Goal: Information Seeking & Learning: Check status

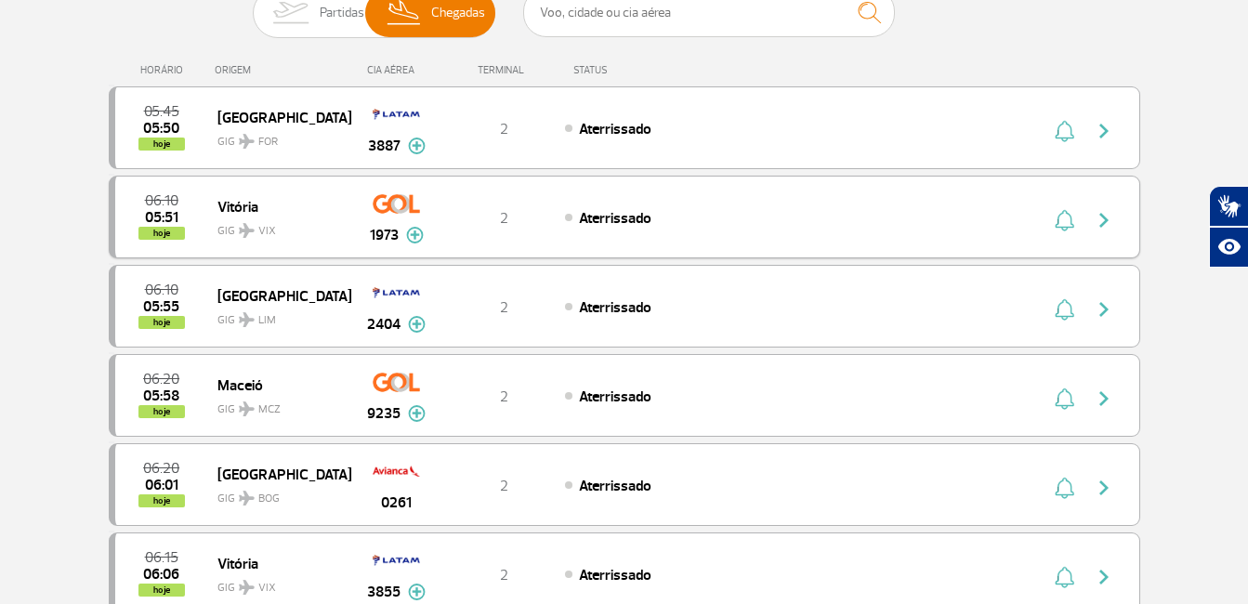
scroll to position [186, 0]
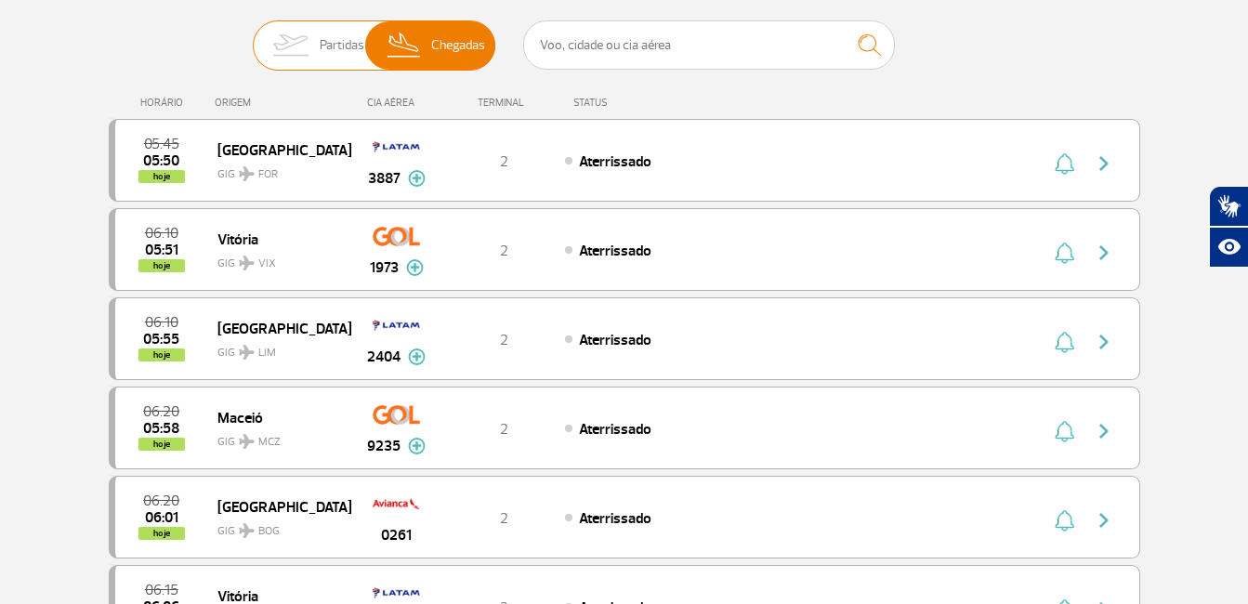
click at [290, 61] on img at bounding box center [290, 45] width 59 height 48
click at [253, 36] on input "Partidas Chegadas" at bounding box center [253, 36] width 0 height 0
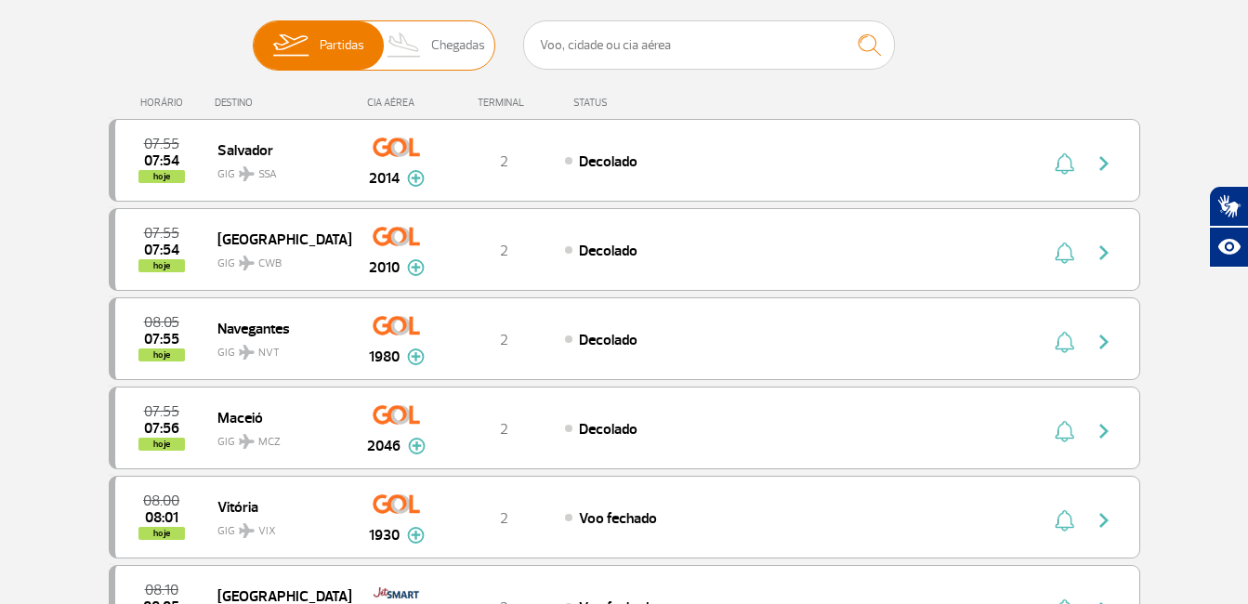
click at [474, 47] on span "Chegadas" at bounding box center [458, 45] width 54 height 48
click at [253, 36] on input "Partidas Chegadas" at bounding box center [253, 36] width 0 height 0
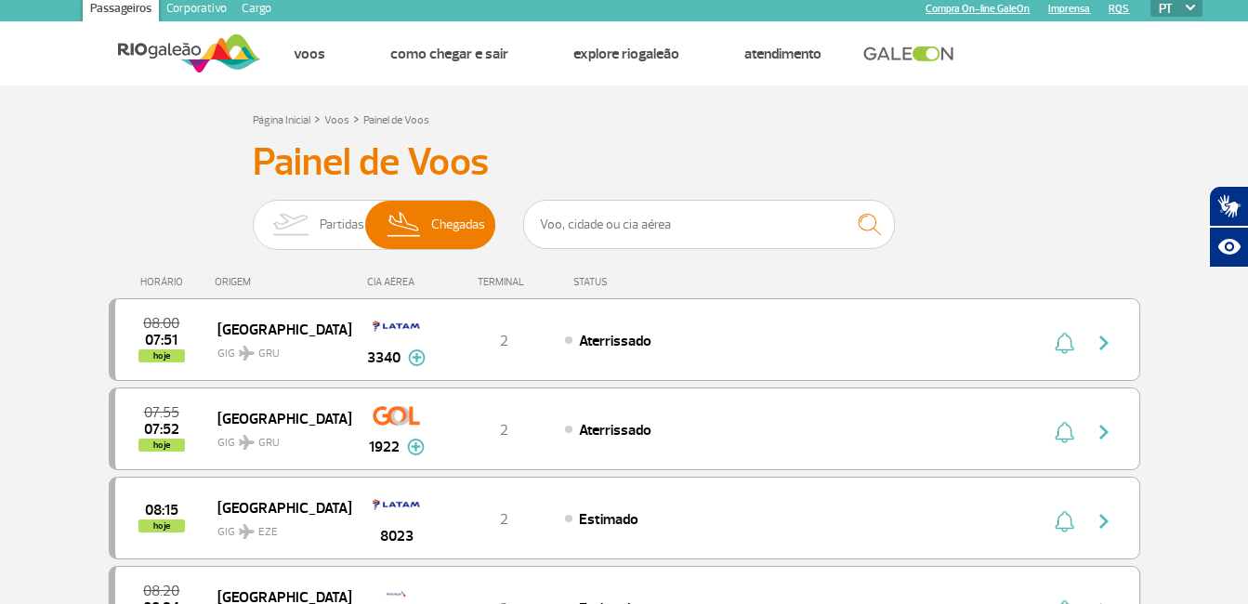
scroll to position [0, 0]
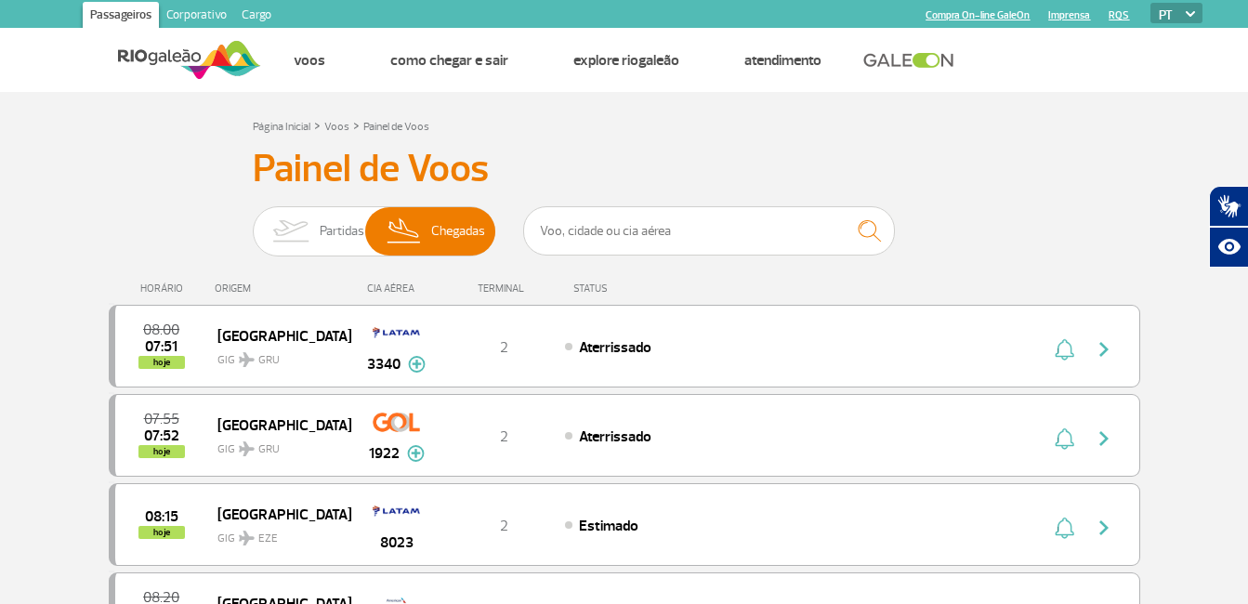
click at [253, 222] on input "Partidas Chegadas" at bounding box center [253, 222] width 0 height 0
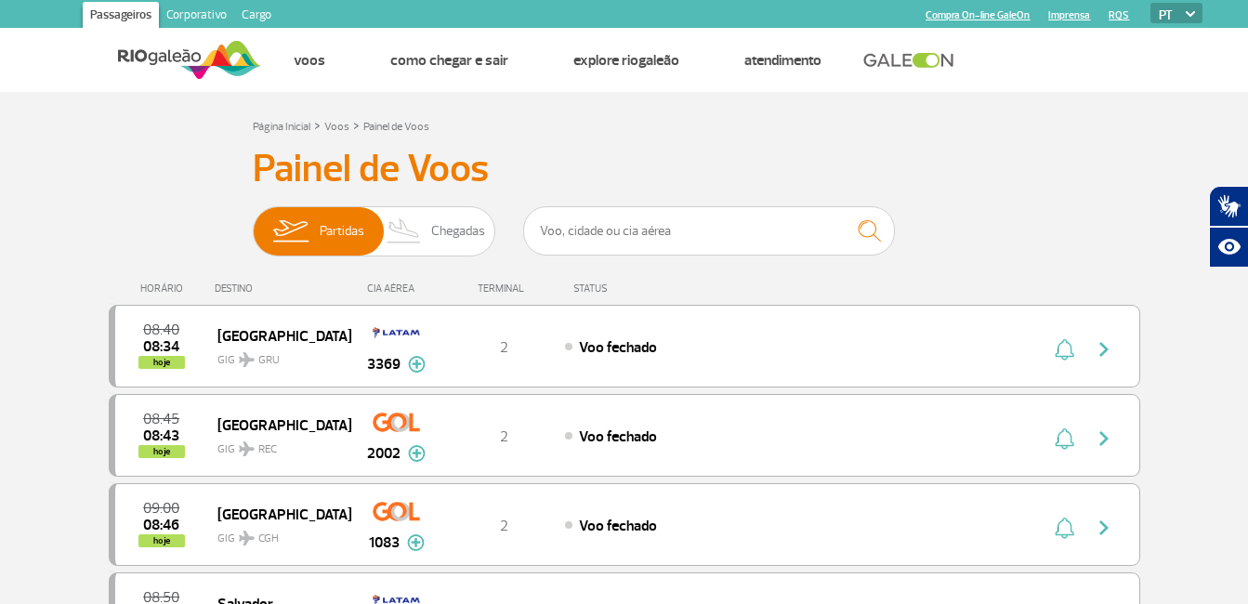
click at [501, 235] on div "Partidas Chegadas" at bounding box center [624, 234] width 743 height 56
click at [466, 227] on span "Chegadas" at bounding box center [458, 231] width 54 height 48
click at [253, 222] on input "Partidas Chegadas" at bounding box center [253, 222] width 0 height 0
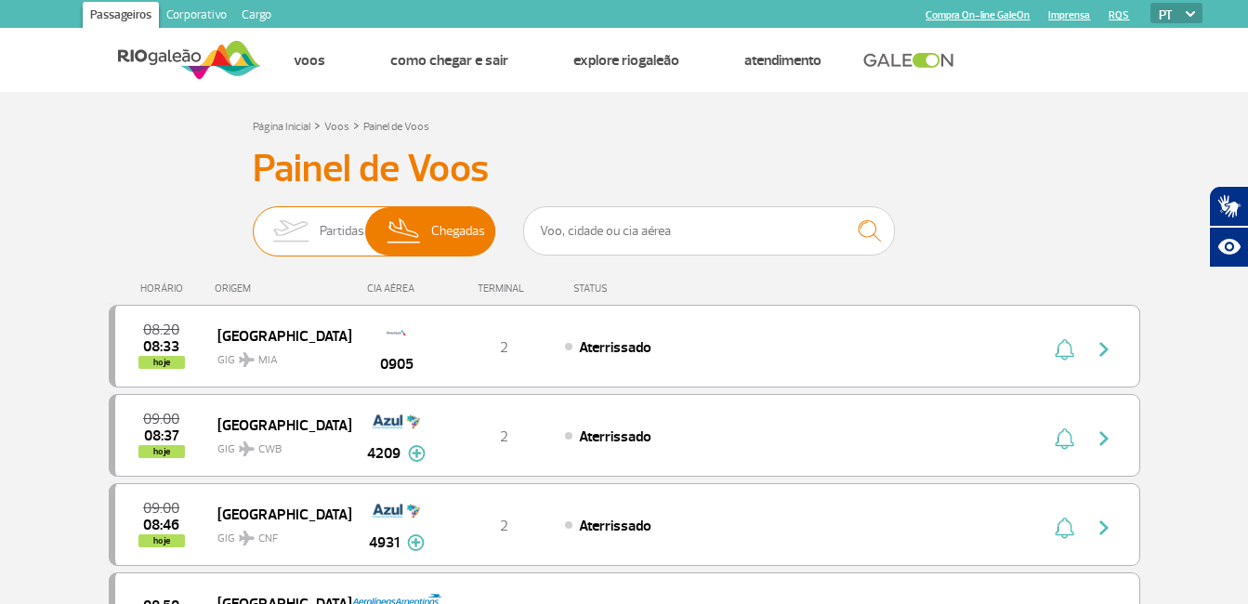
click at [255, 241] on span "Partidas Chegadas" at bounding box center [374, 231] width 242 height 50
click at [253, 222] on input "Partidas Chegadas" at bounding box center [253, 222] width 0 height 0
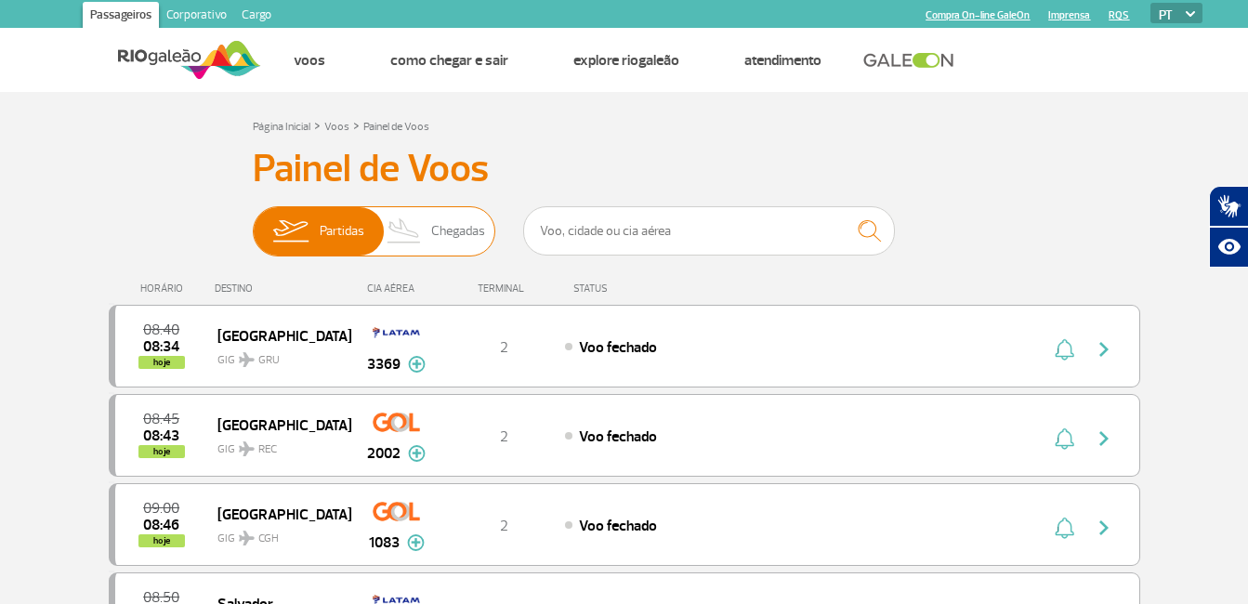
click at [386, 228] on img at bounding box center [404, 231] width 55 height 48
click at [253, 222] on input "Partidas Chegadas" at bounding box center [253, 222] width 0 height 0
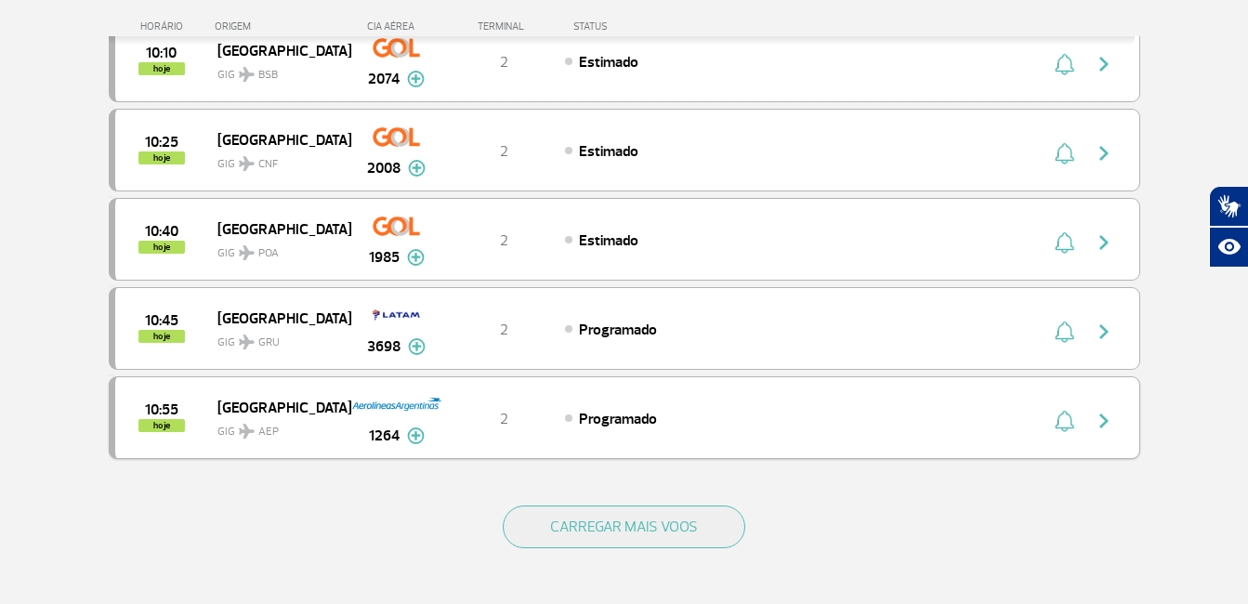
scroll to position [1672, 0]
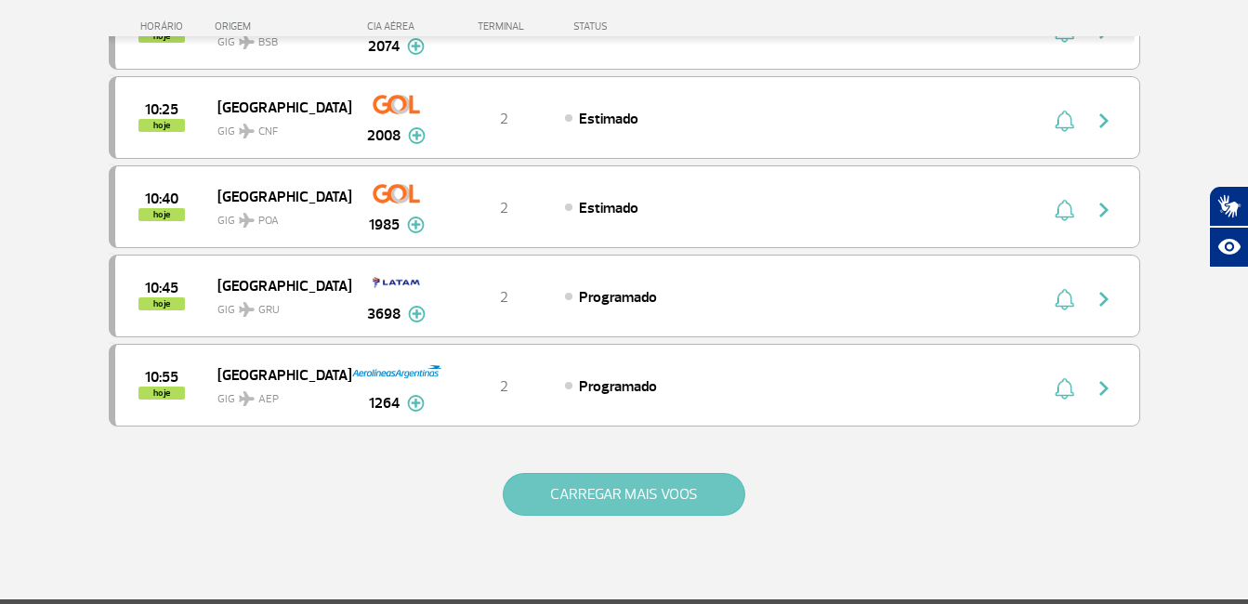
click at [719, 503] on button "CARREGAR MAIS VOOS" at bounding box center [624, 494] width 242 height 43
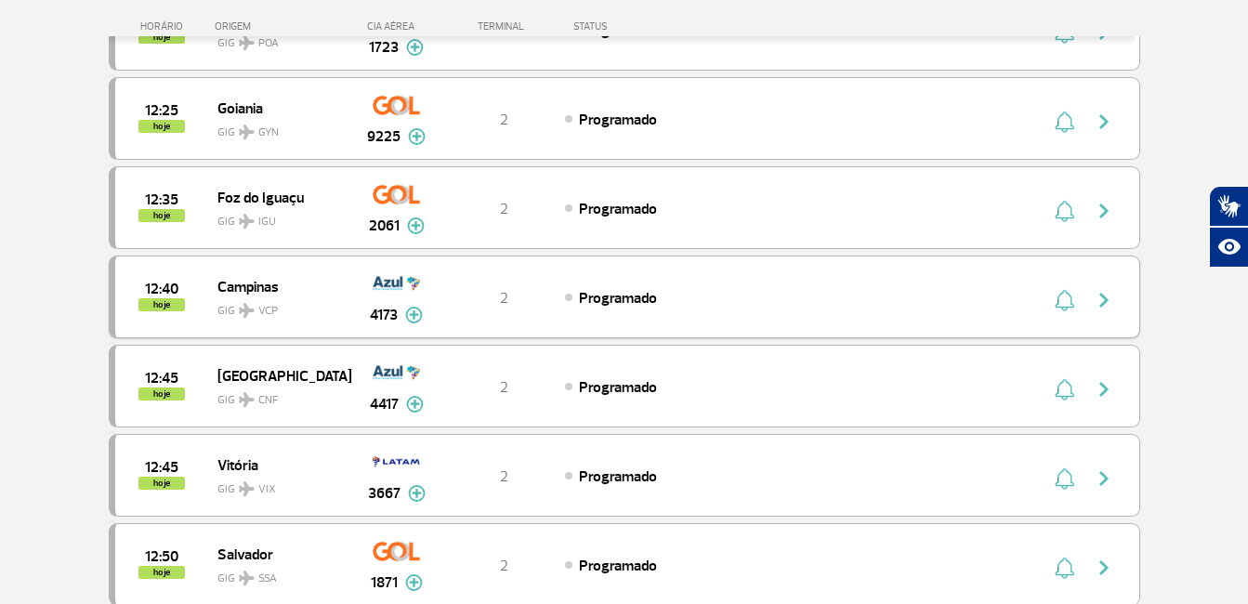
scroll to position [2787, 0]
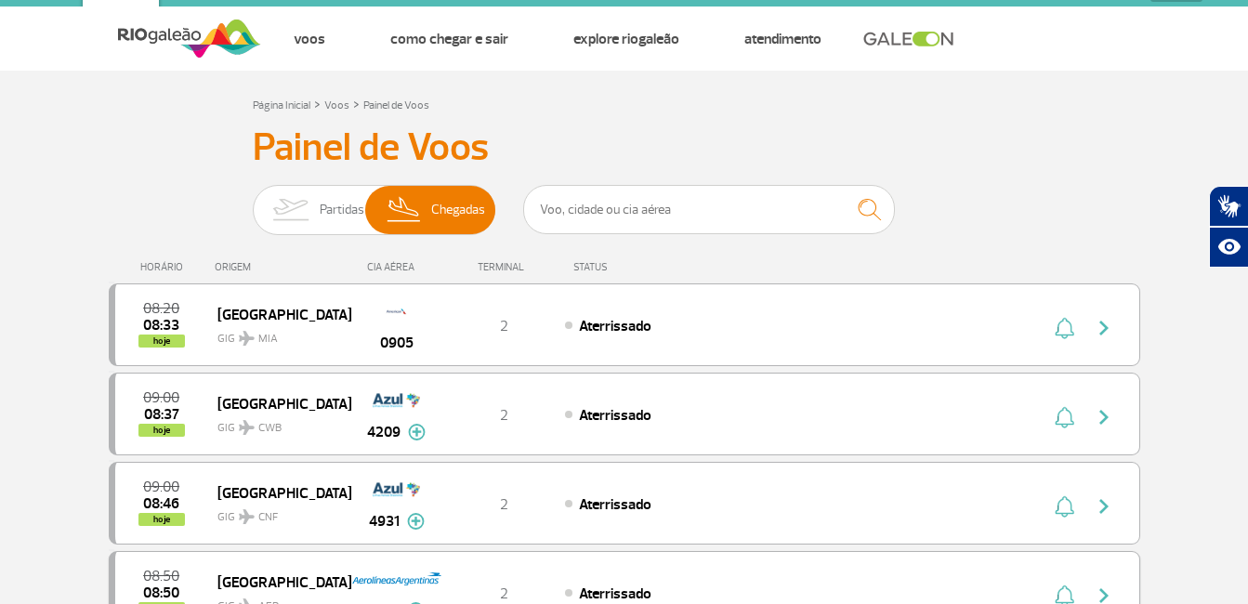
scroll to position [0, 0]
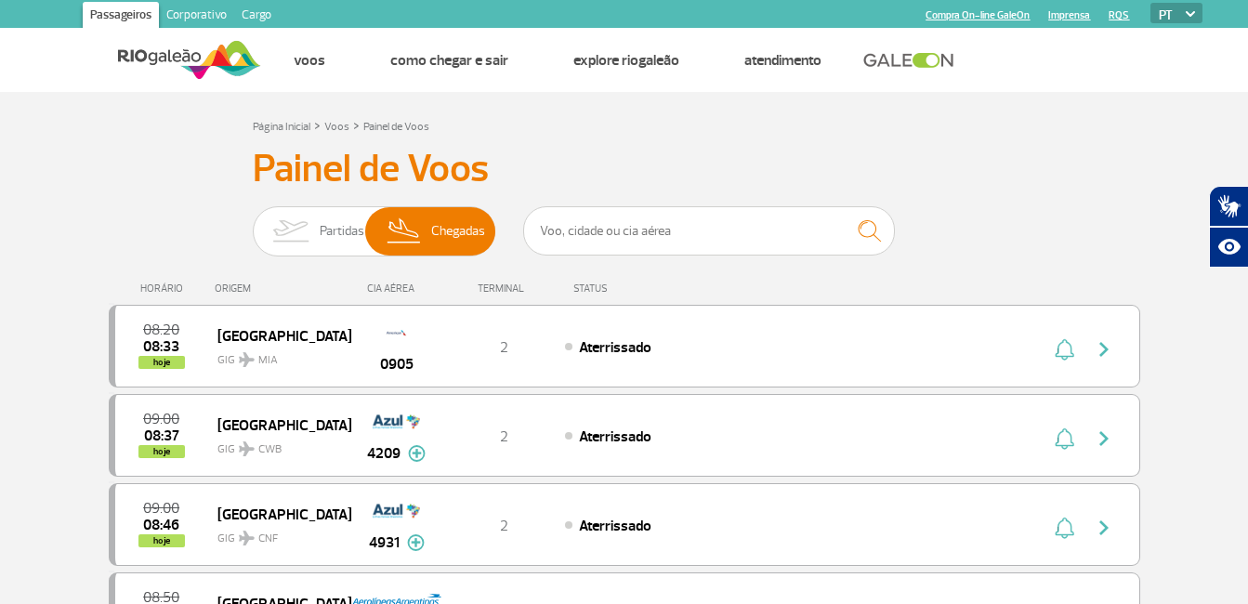
click at [331, 262] on div "Partidas Chegadas" at bounding box center [374, 234] width 242 height 56
click at [337, 254] on span "Partidas" at bounding box center [342, 231] width 45 height 48
click at [253, 222] on input "Partidas Chegadas" at bounding box center [253, 222] width 0 height 0
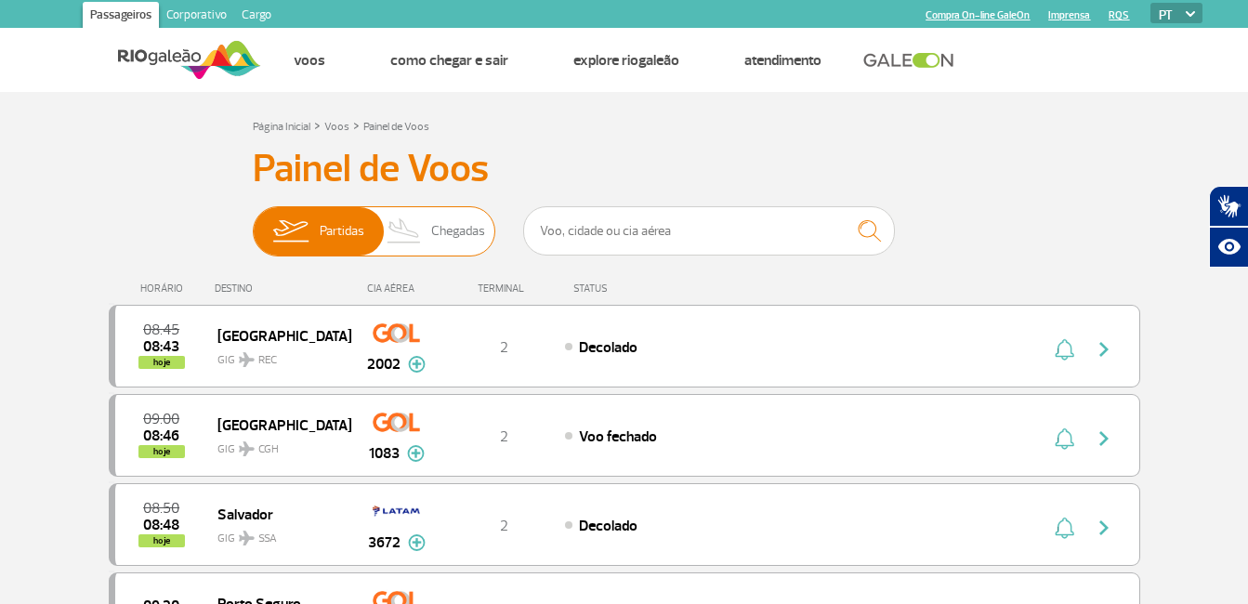
click at [443, 229] on span "Chegadas" at bounding box center [458, 231] width 54 height 48
click at [253, 222] on input "Partidas Chegadas" at bounding box center [253, 222] width 0 height 0
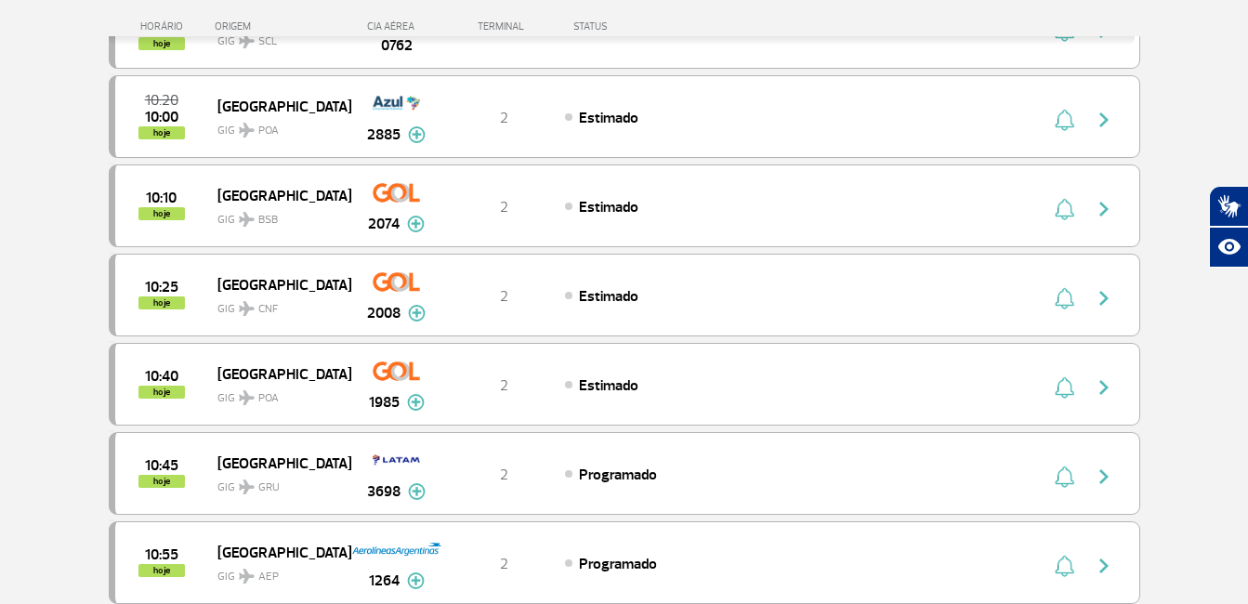
scroll to position [1672, 0]
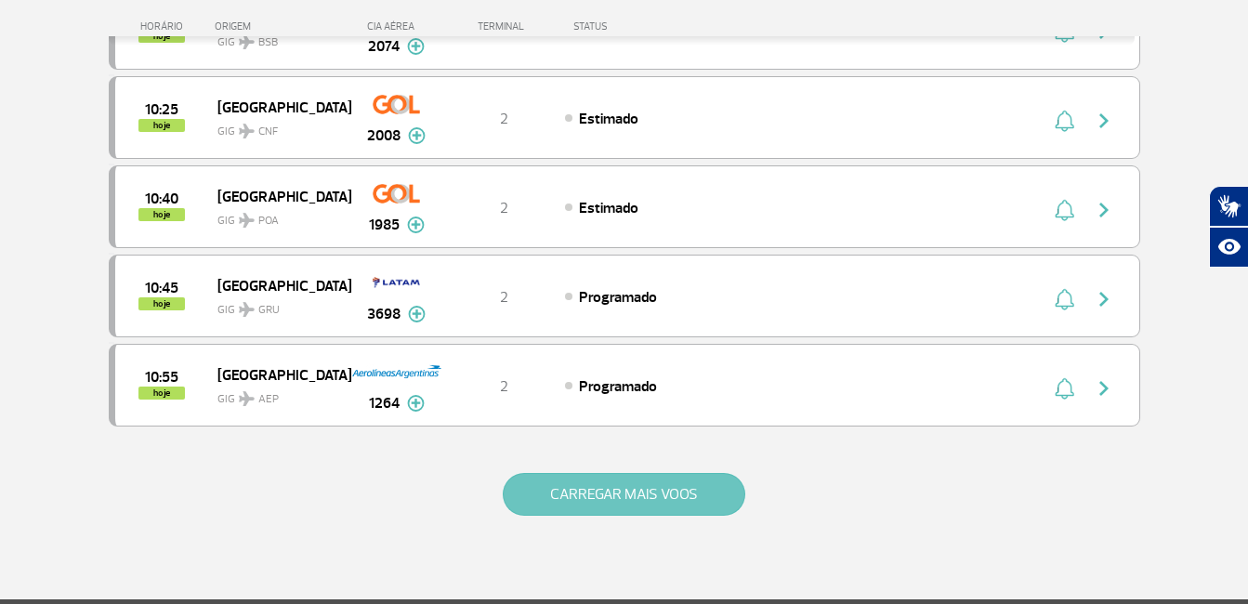
click at [633, 493] on button "CARREGAR MAIS VOOS" at bounding box center [624, 494] width 242 height 43
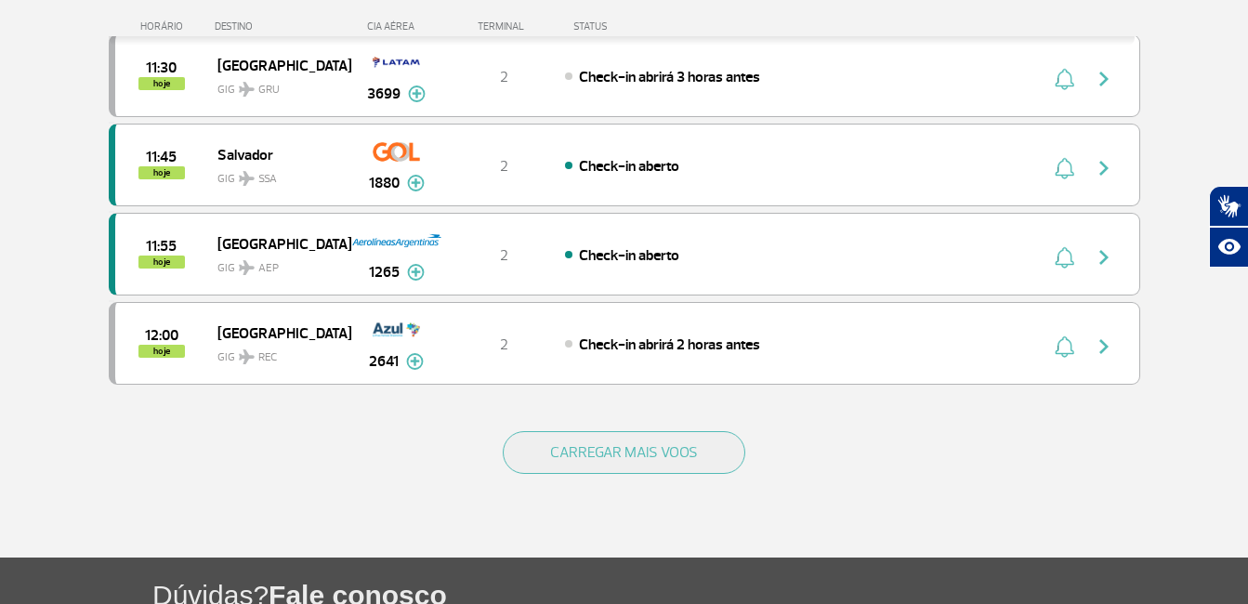
scroll to position [1722, 0]
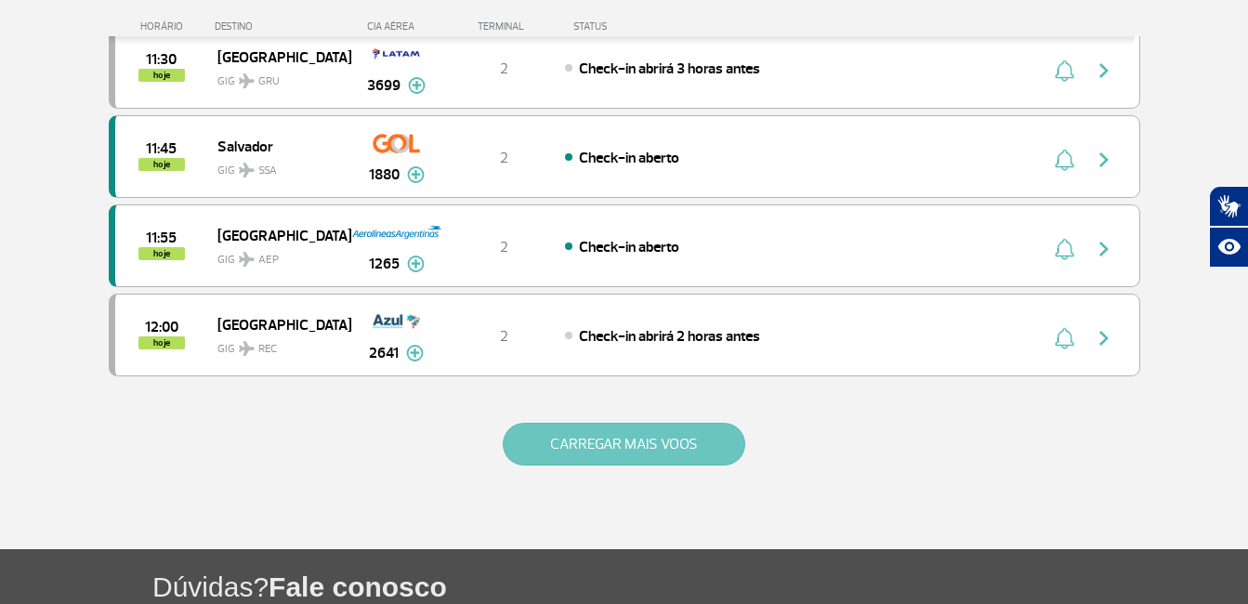
click at [639, 448] on button "CARREGAR MAIS VOOS" at bounding box center [624, 444] width 242 height 43
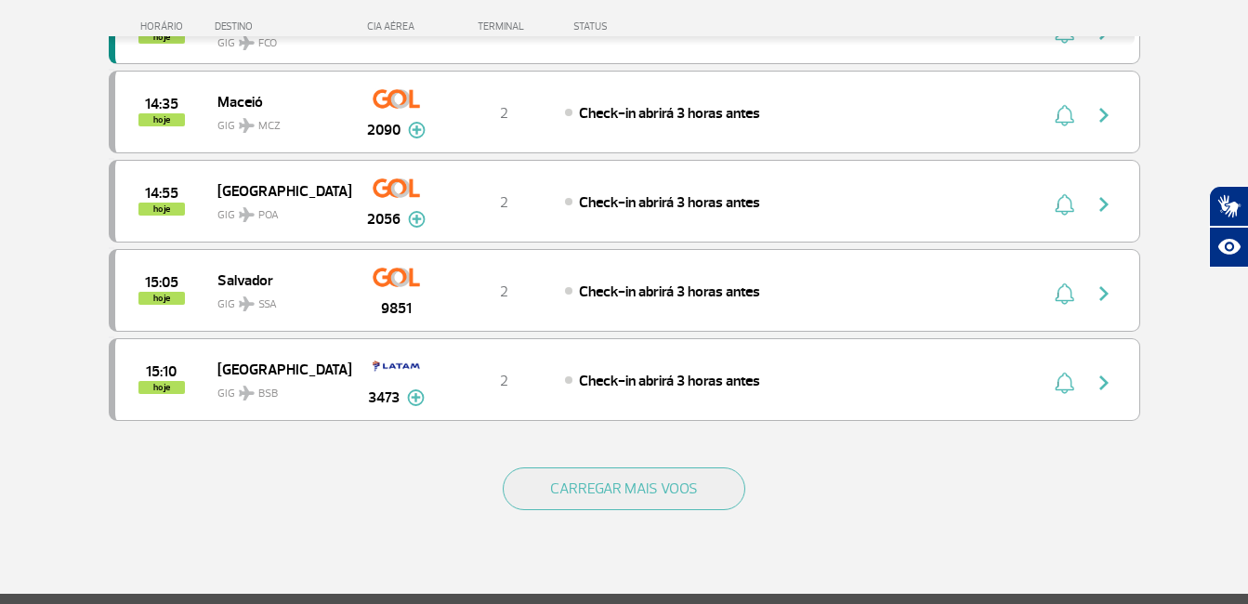
scroll to position [3487, 0]
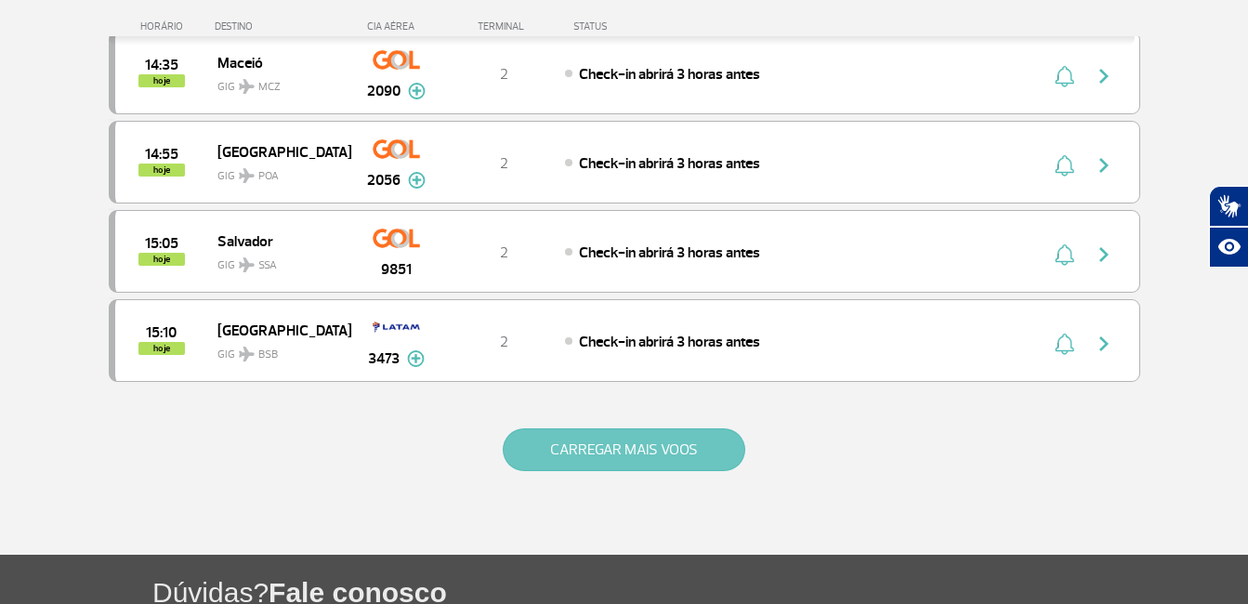
click at [664, 441] on button "CARREGAR MAIS VOOS" at bounding box center [624, 449] width 242 height 43
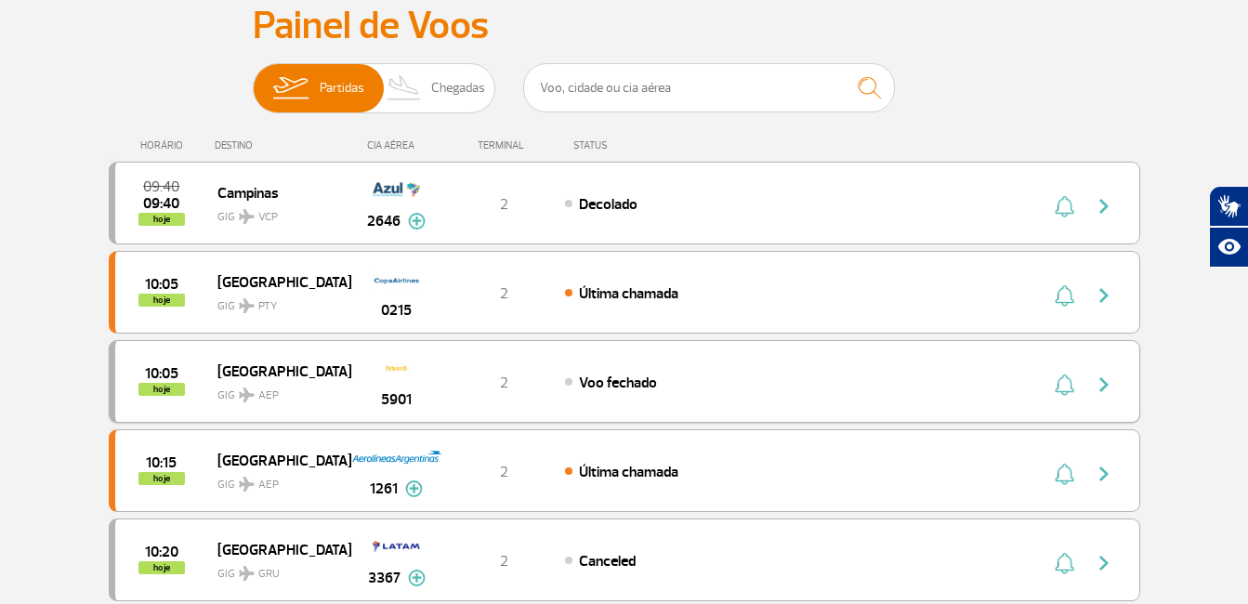
scroll to position [0, 0]
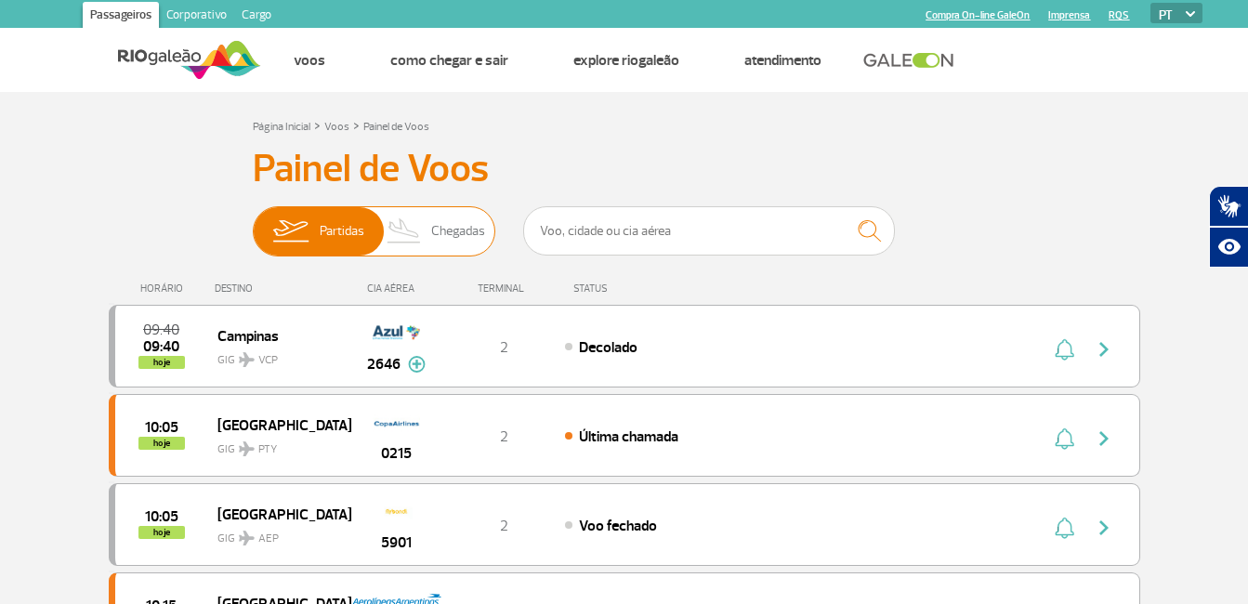
click at [399, 218] on img at bounding box center [404, 231] width 55 height 48
click at [253, 222] on input "Partidas Chegadas" at bounding box center [253, 222] width 0 height 0
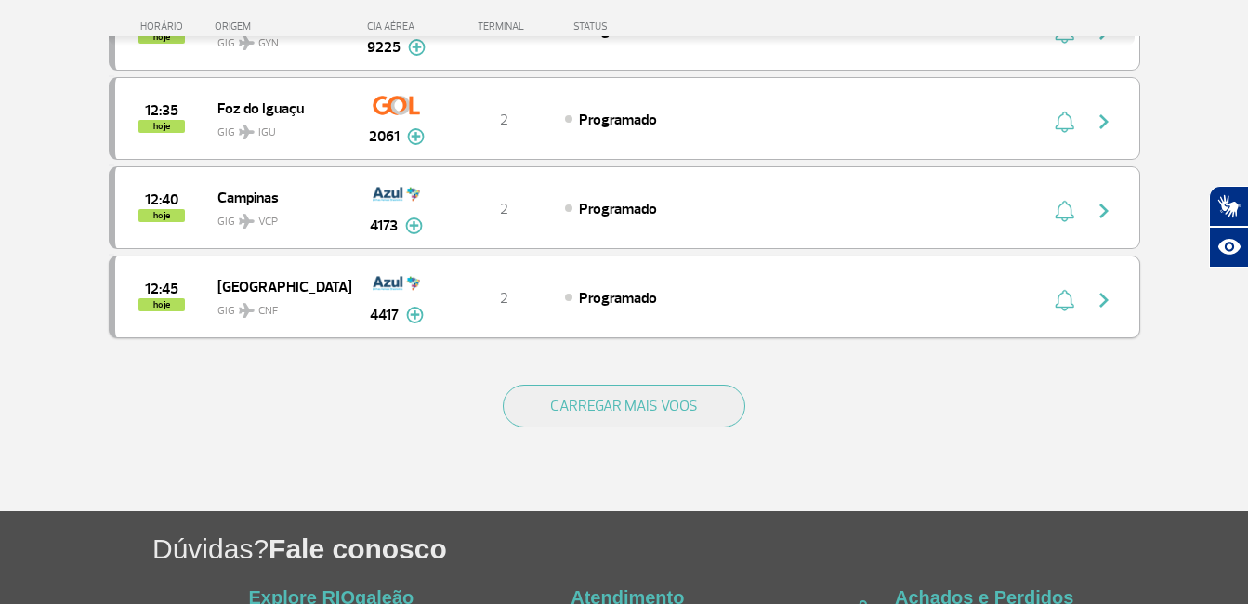
scroll to position [1765, 0]
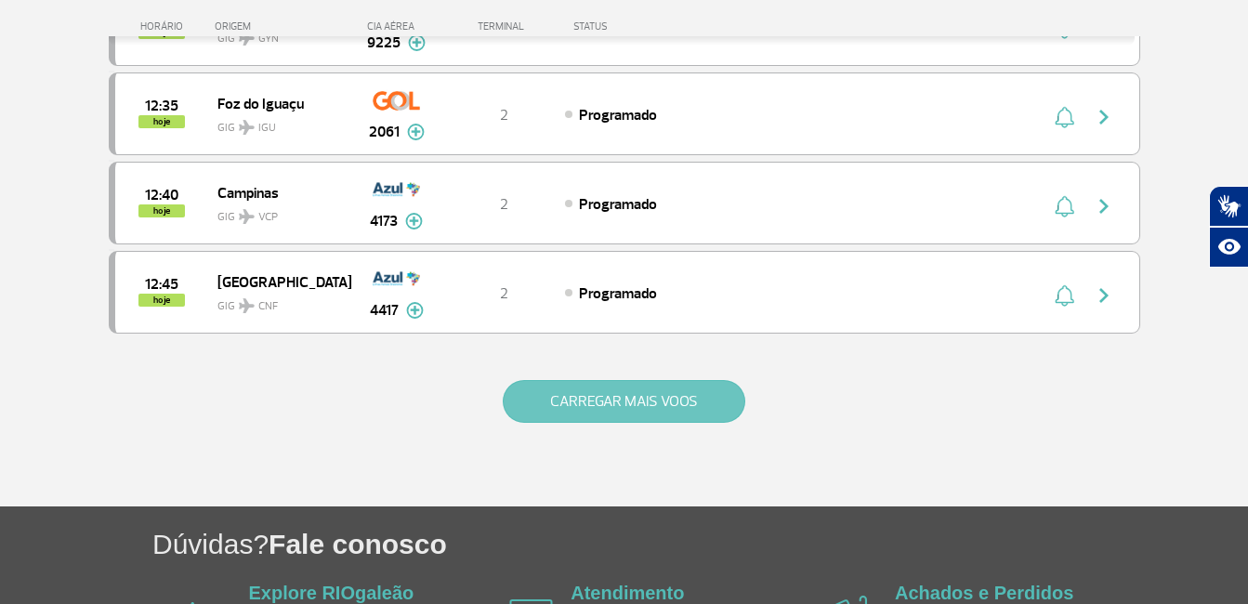
click at [591, 386] on button "CARREGAR MAIS VOOS" at bounding box center [624, 401] width 242 height 43
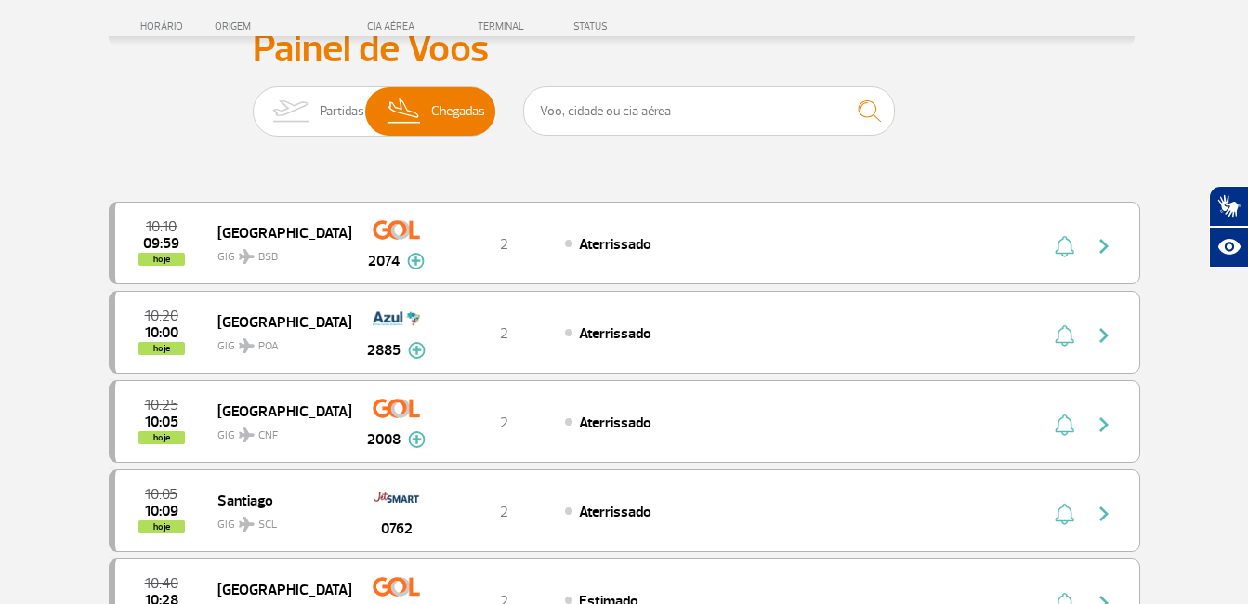
scroll to position [0, 0]
